Goal: Information Seeking & Learning: Find specific fact

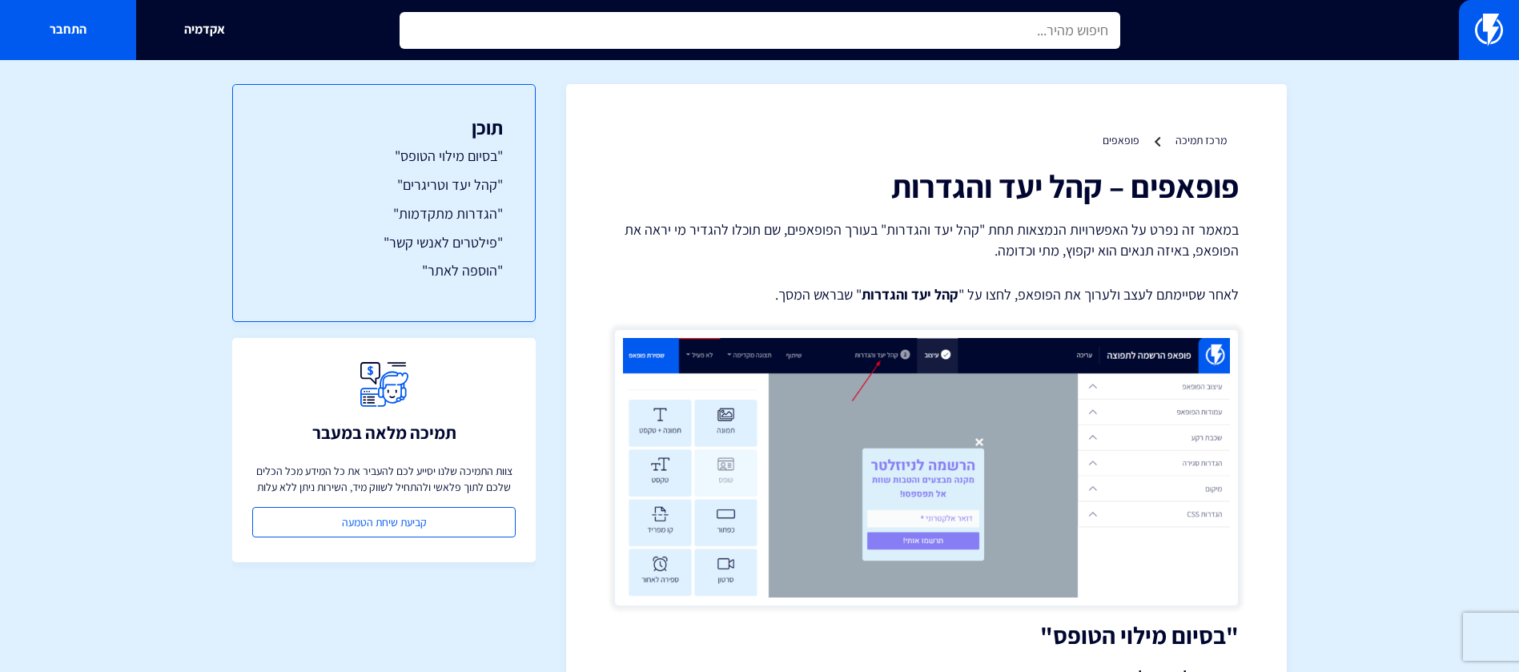
click at [963, 27] on input "text" at bounding box center [760, 30] width 721 height 37
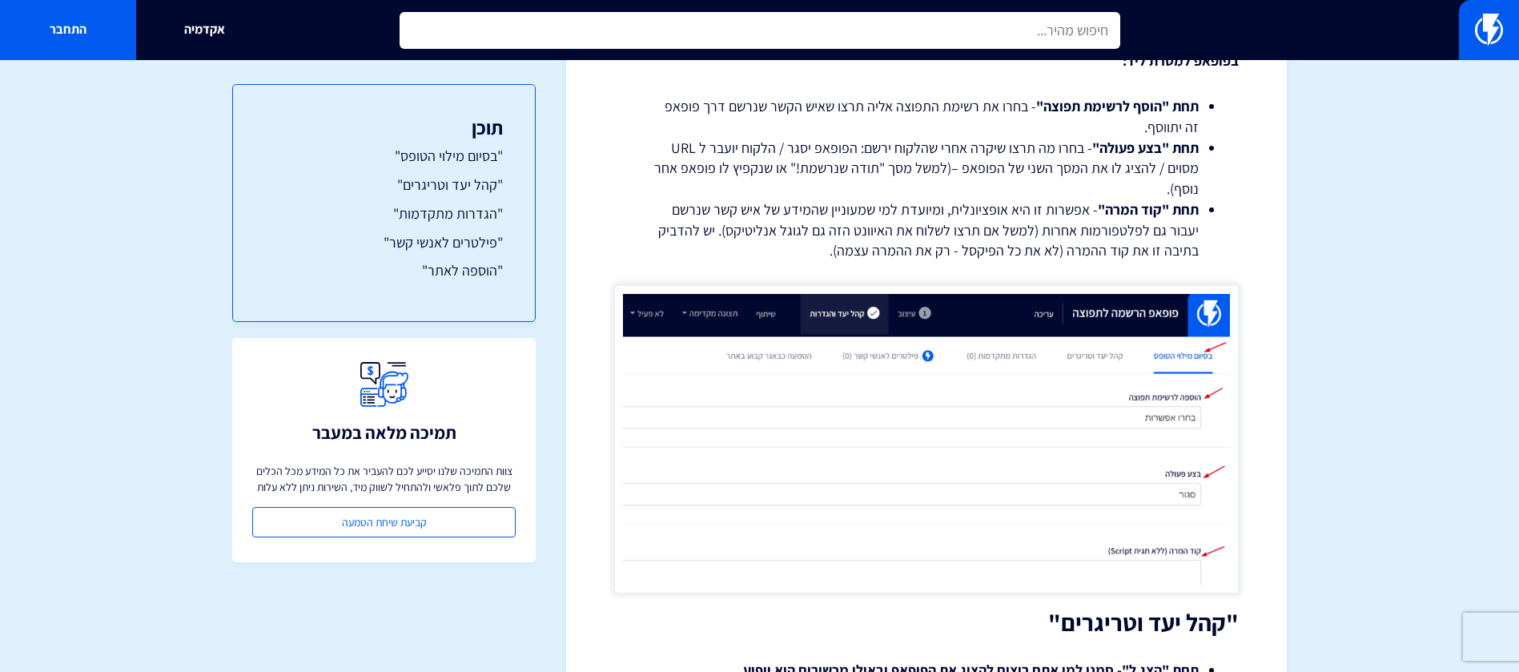
paste input "Dark Mode"
type input "Dark Mode"
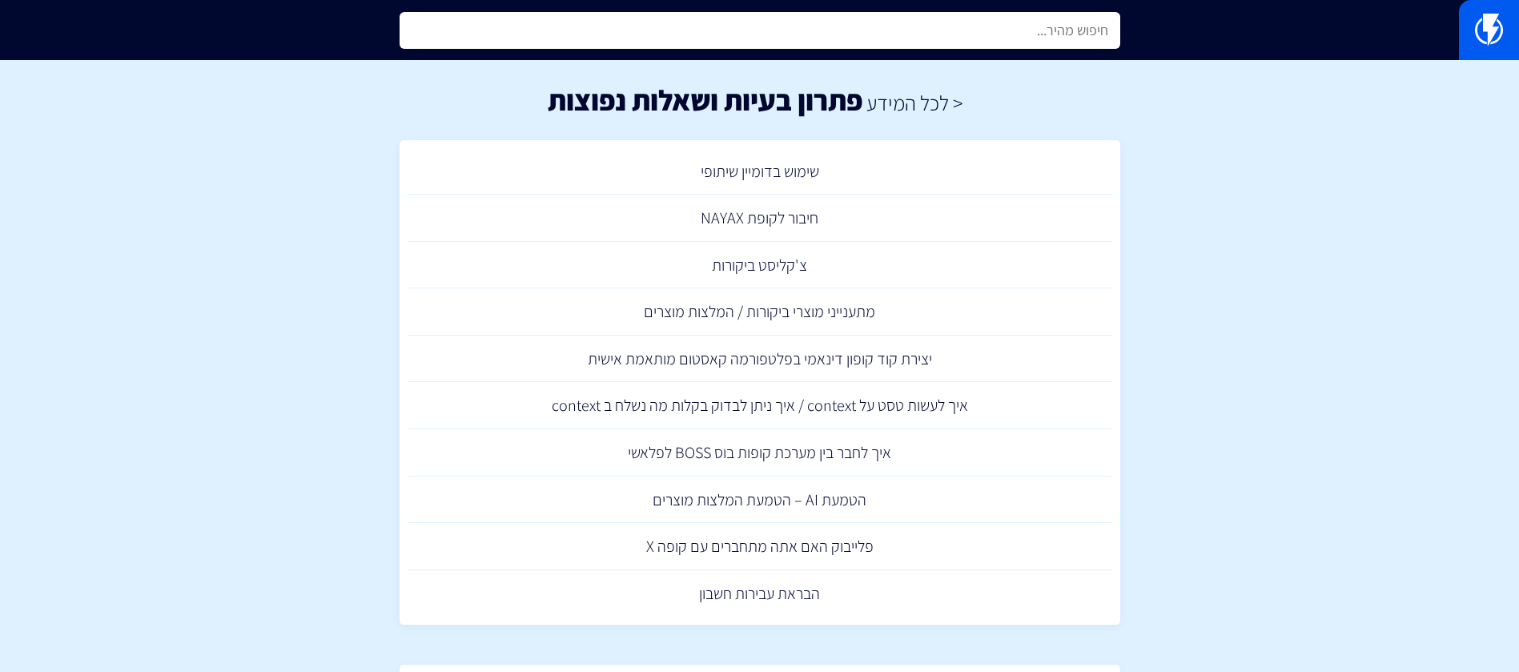
click at [879, 37] on input "text" at bounding box center [760, 30] width 721 height 37
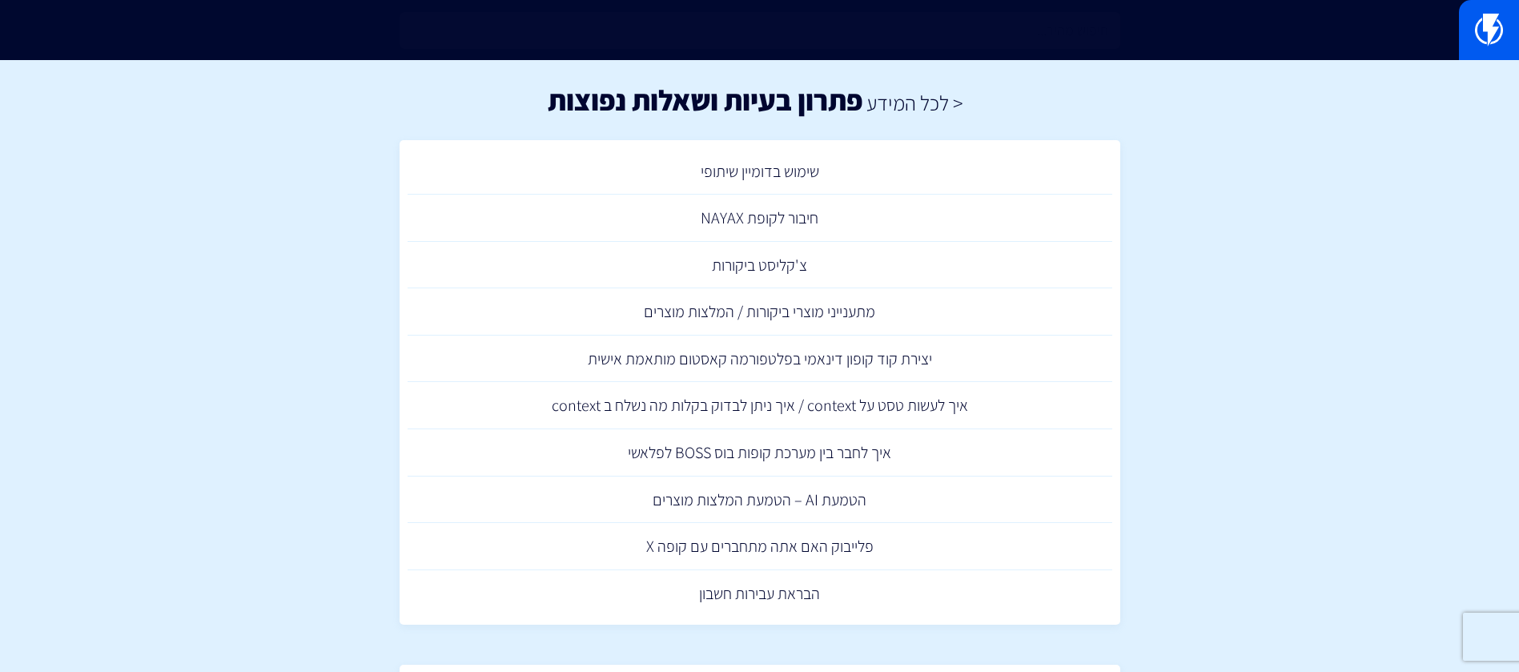
paste input "Dark Mode"
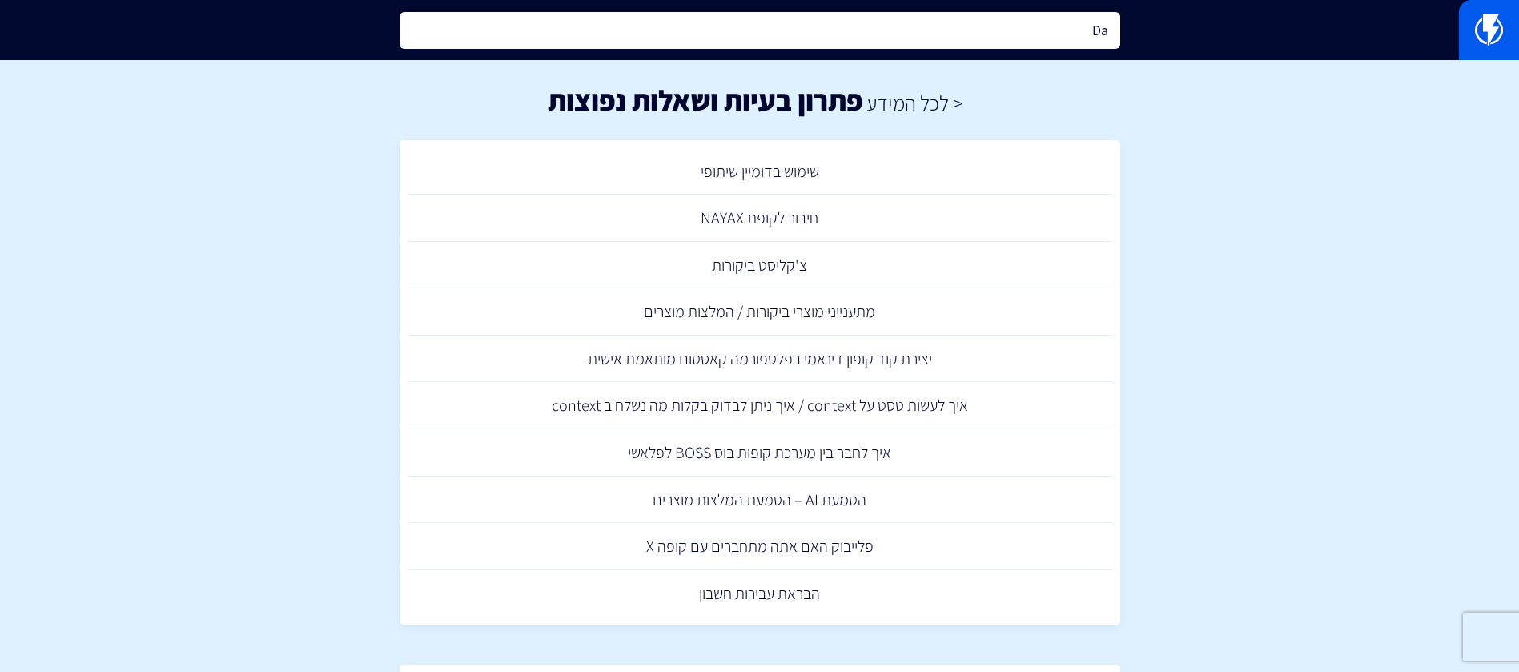
type input "D"
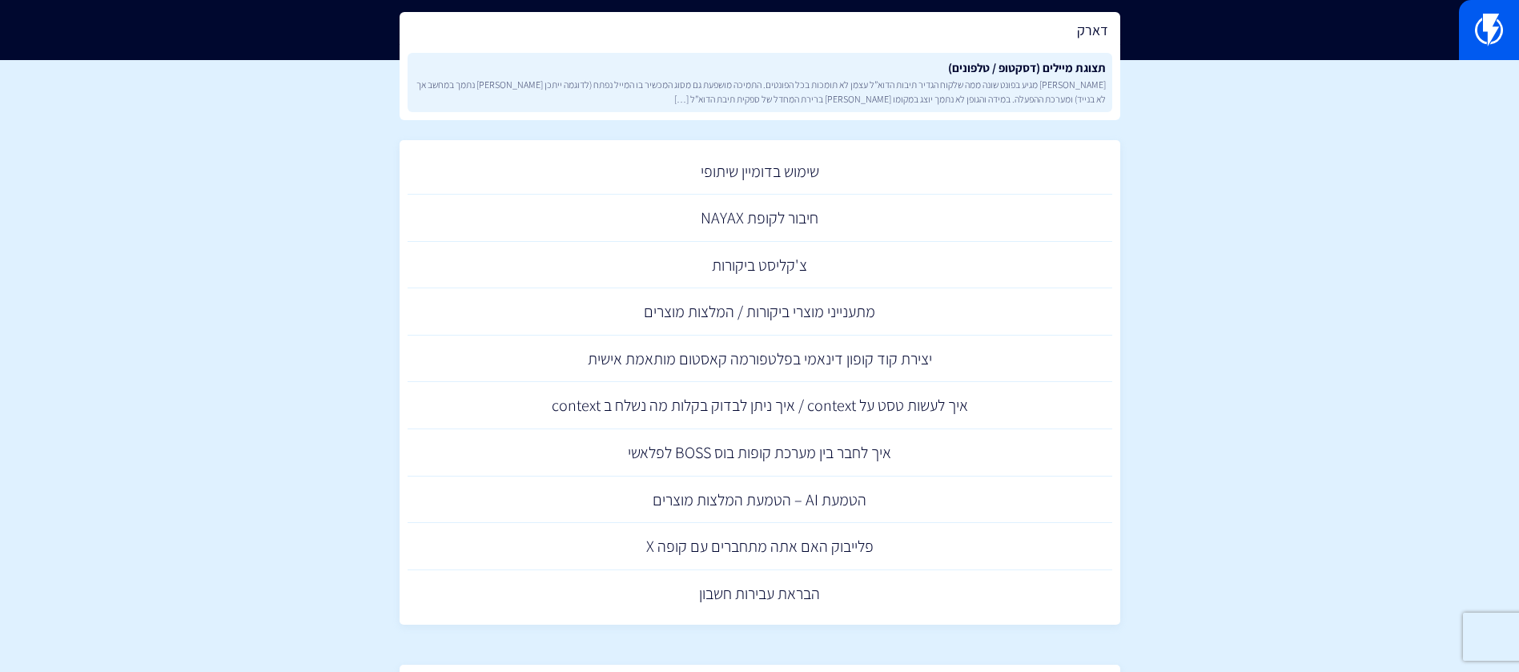
type input "דארק"
click at [912, 84] on span "[PERSON_NAME] מגיע בפונט שונה ממה שלקוח הגדיר תיבות הדוא”ל עצמן לא תומכות בכל ה…" at bounding box center [760, 91] width 692 height 27
